Goal: Transaction & Acquisition: Book appointment/travel/reservation

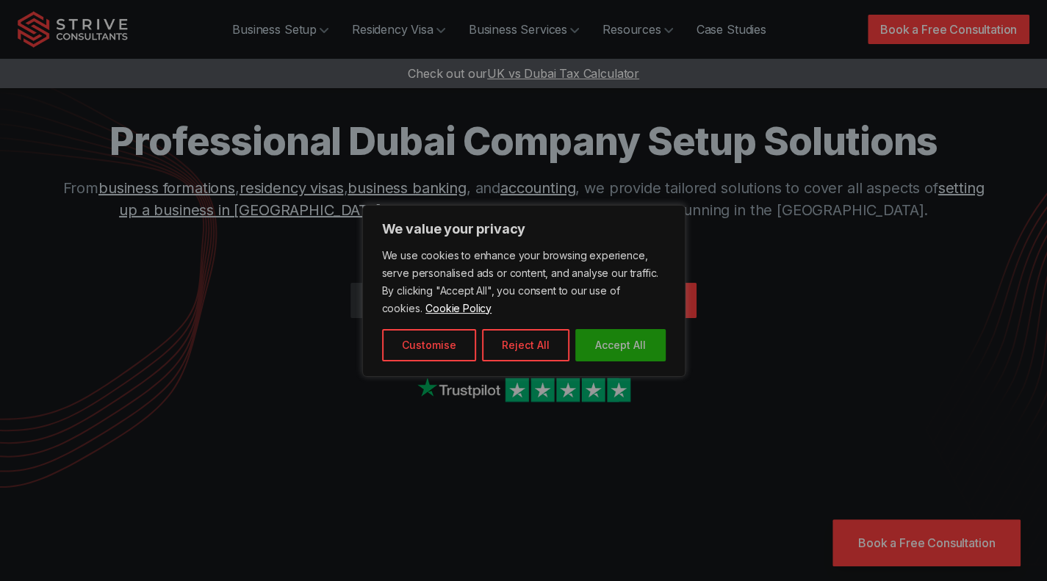
click at [630, 343] on button "Accept All" at bounding box center [620, 345] width 90 height 32
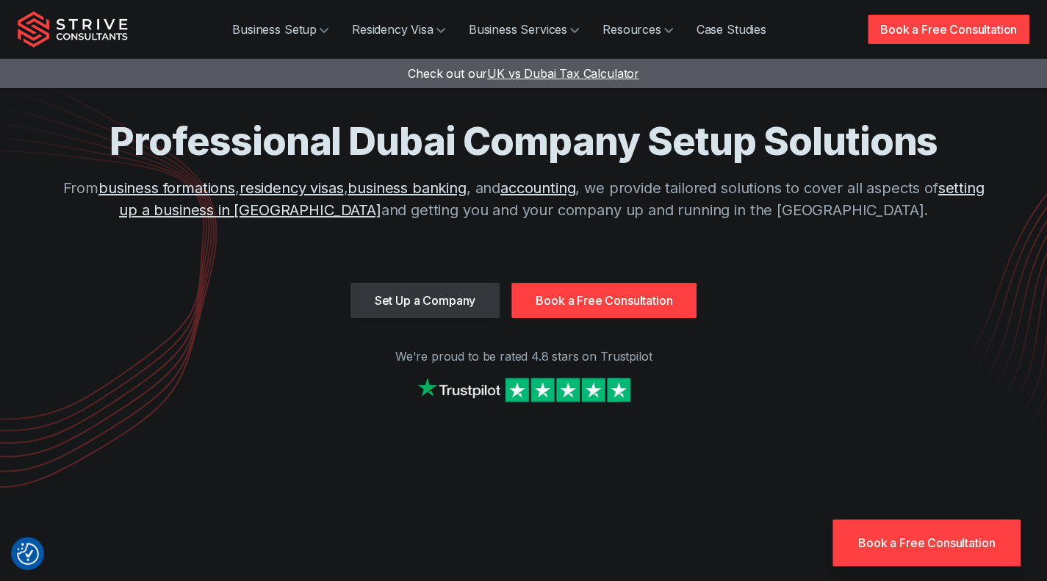
click at [567, 300] on link "Book a Free Consultation" at bounding box center [603, 300] width 185 height 35
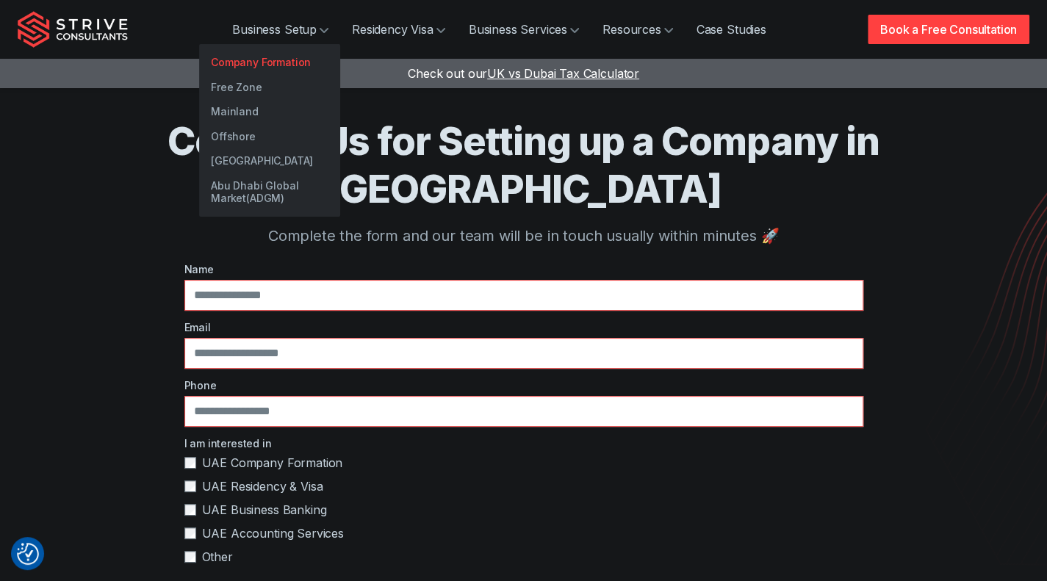
click at [253, 55] on link "Company Formation" at bounding box center [269, 62] width 141 height 25
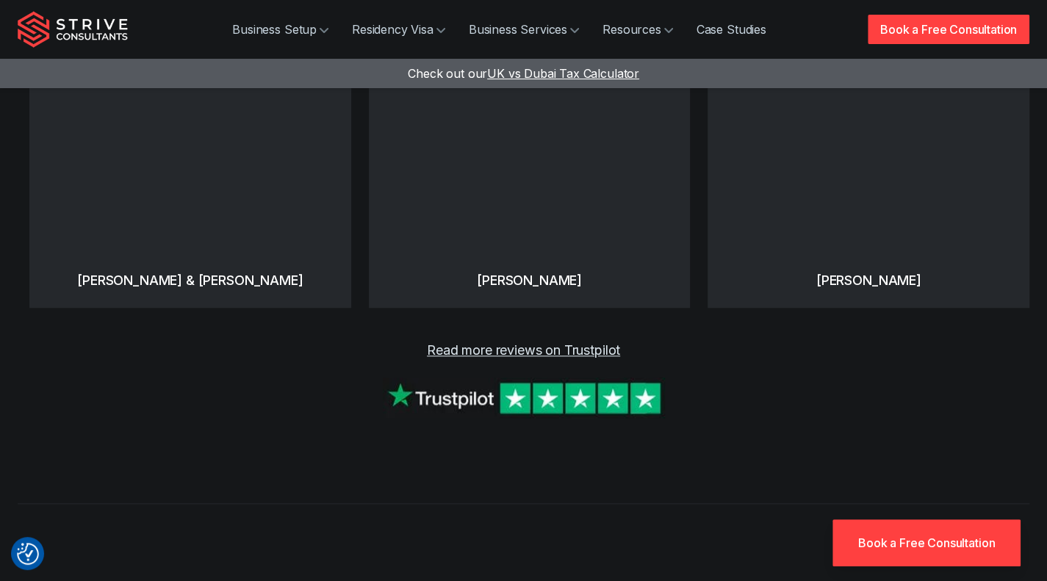
scroll to position [715, 0]
click at [573, 377] on img at bounding box center [524, 397] width 282 height 40
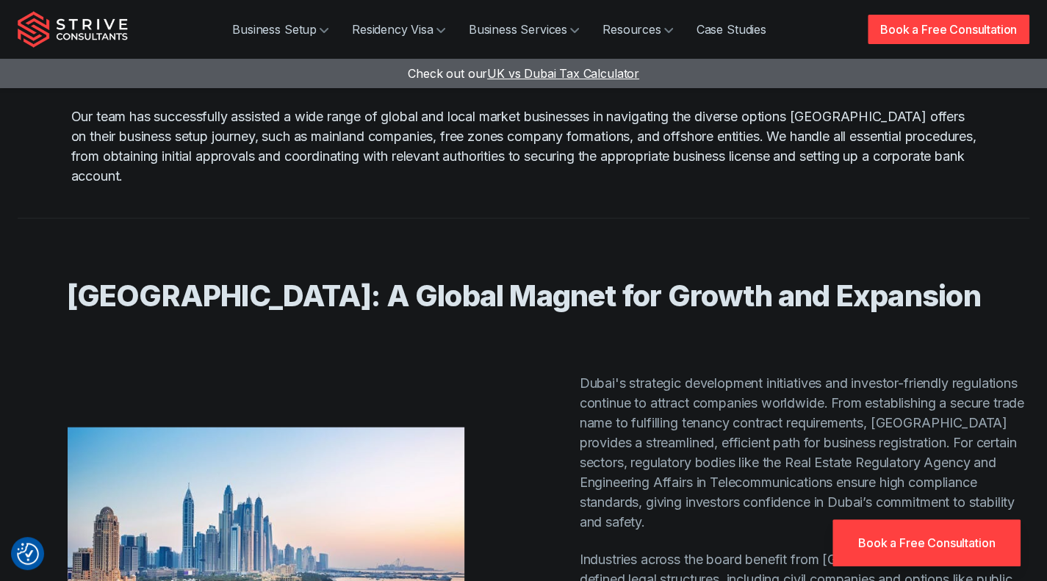
scroll to position [4884, 0]
